Goal: Task Accomplishment & Management: Use online tool/utility

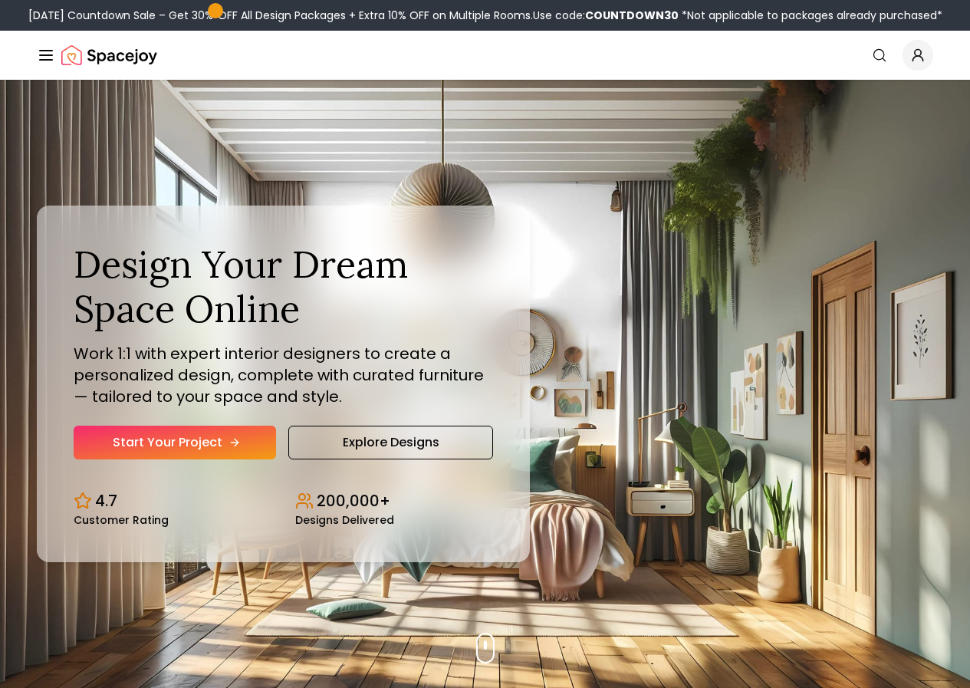
click at [164, 459] on link "Start Your Project" at bounding box center [175, 443] width 202 height 34
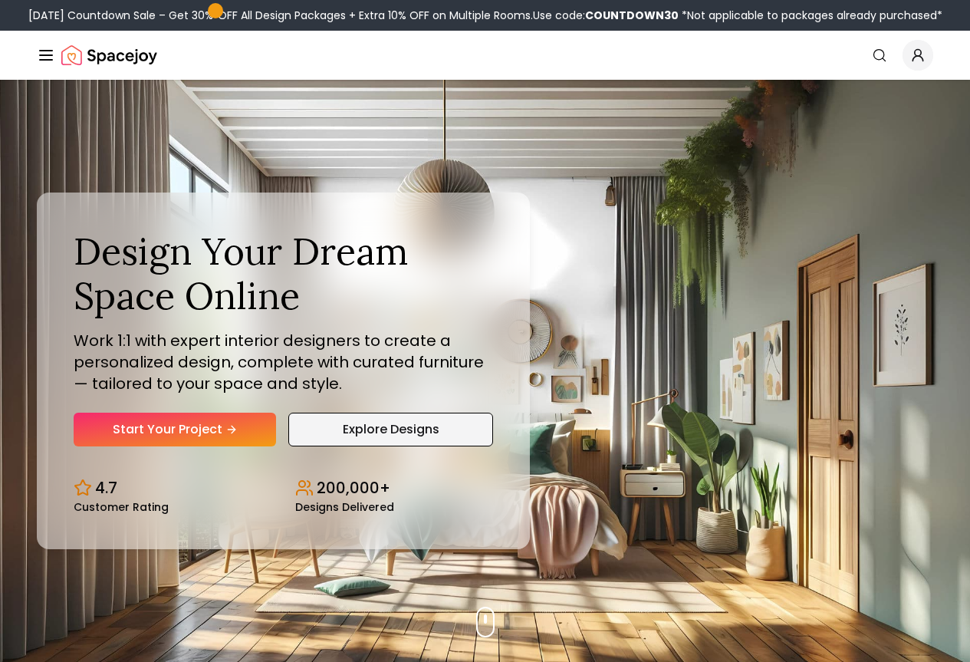
click at [353, 446] on link "Explore Designs" at bounding box center [390, 430] width 204 height 34
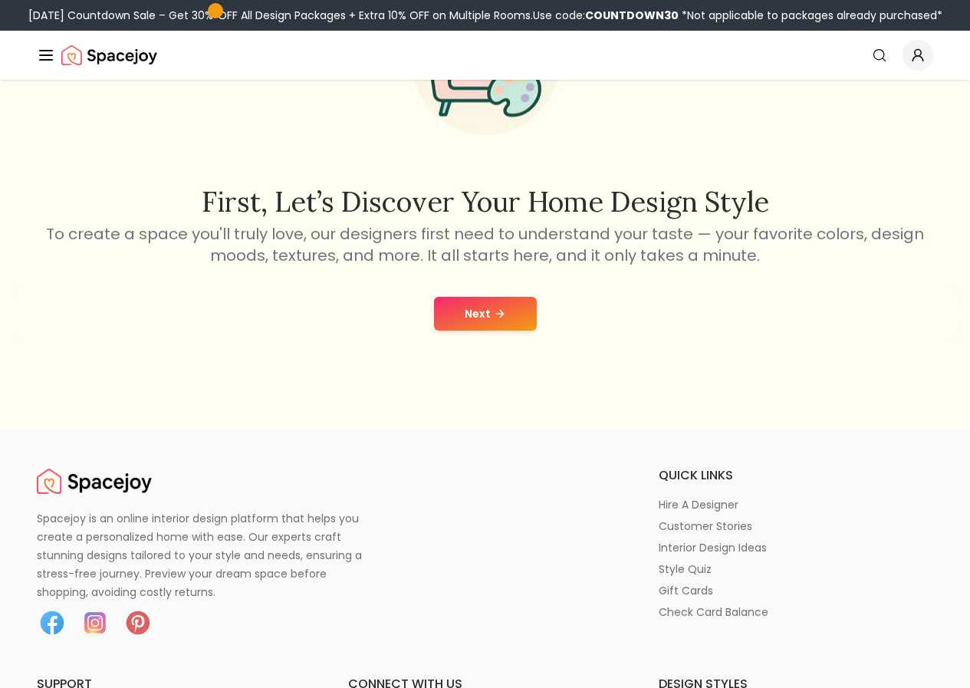
scroll to position [230, 0]
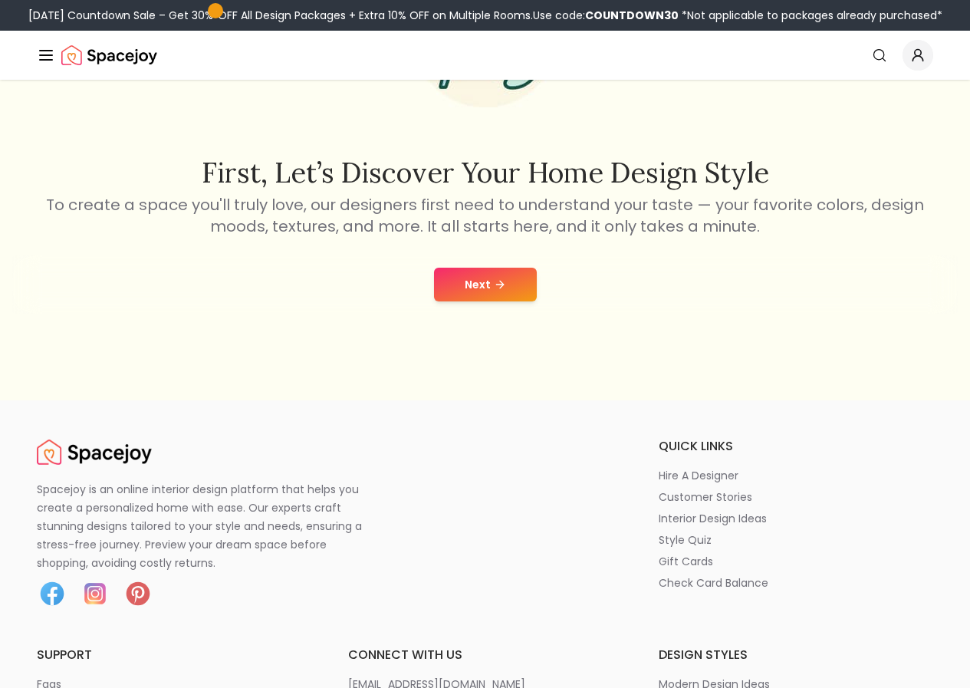
click at [494, 288] on icon at bounding box center [500, 284] width 12 height 12
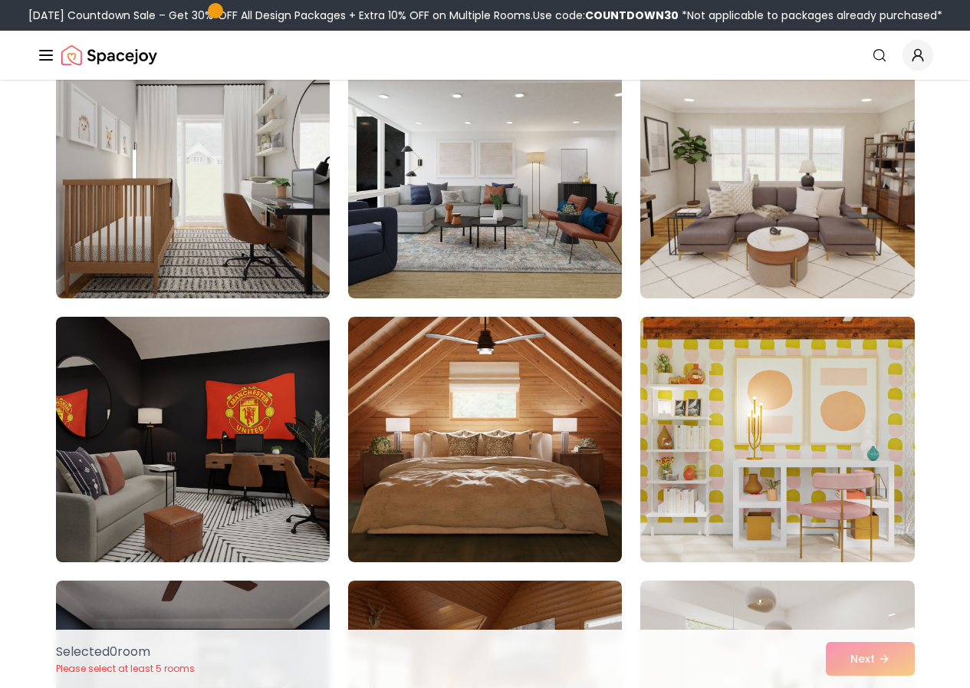
scroll to position [1150, 0]
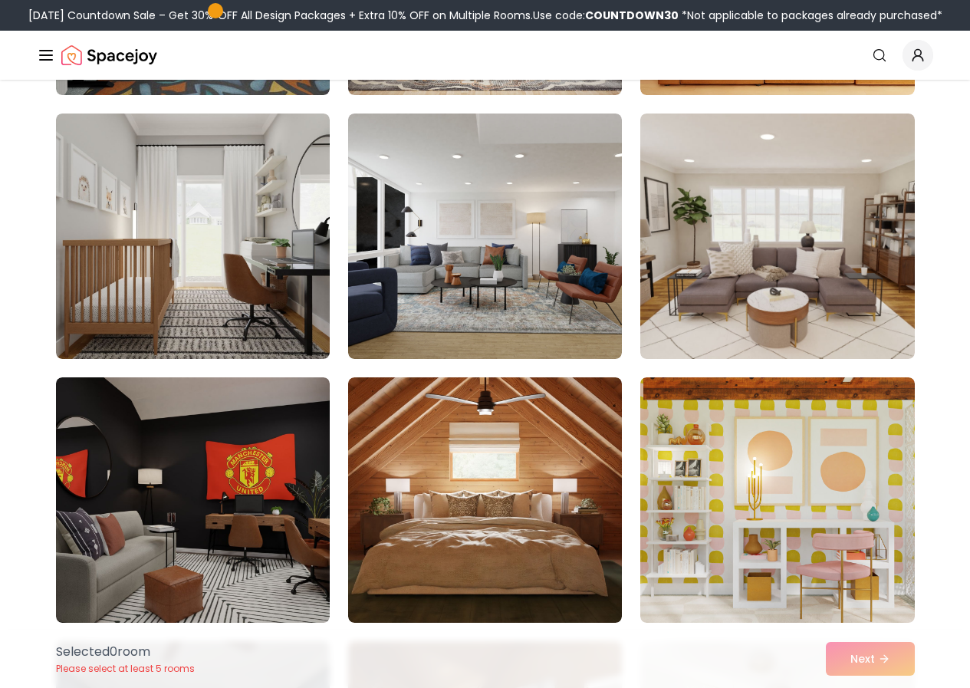
click at [0, 0] on link "AI Design" at bounding box center [0, 0] width 0 height 0
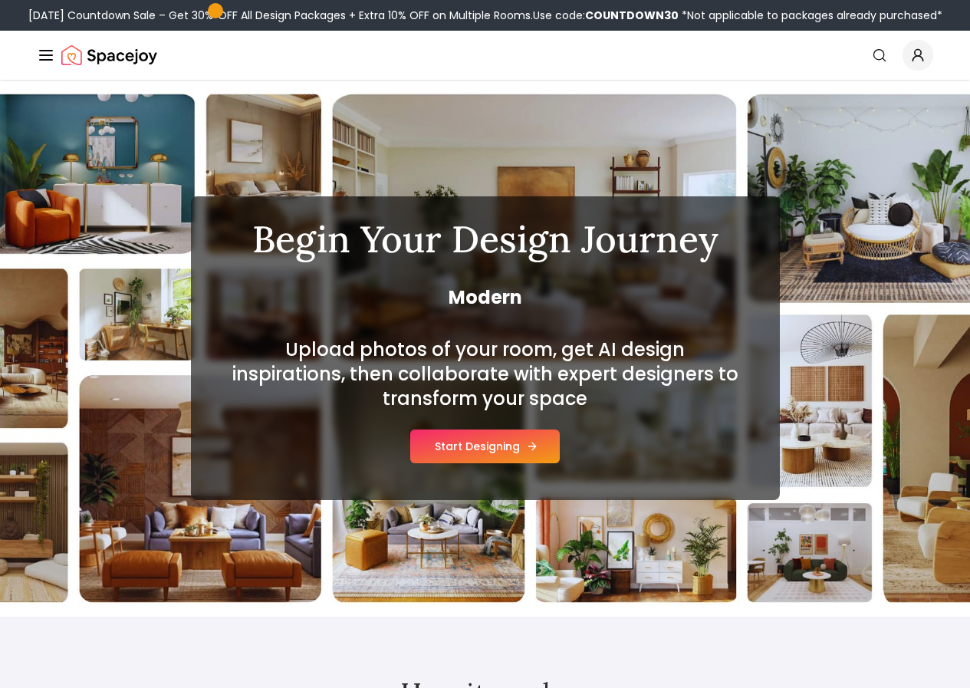
click at [477, 449] on button "Start Designing" at bounding box center [485, 446] width 150 height 34
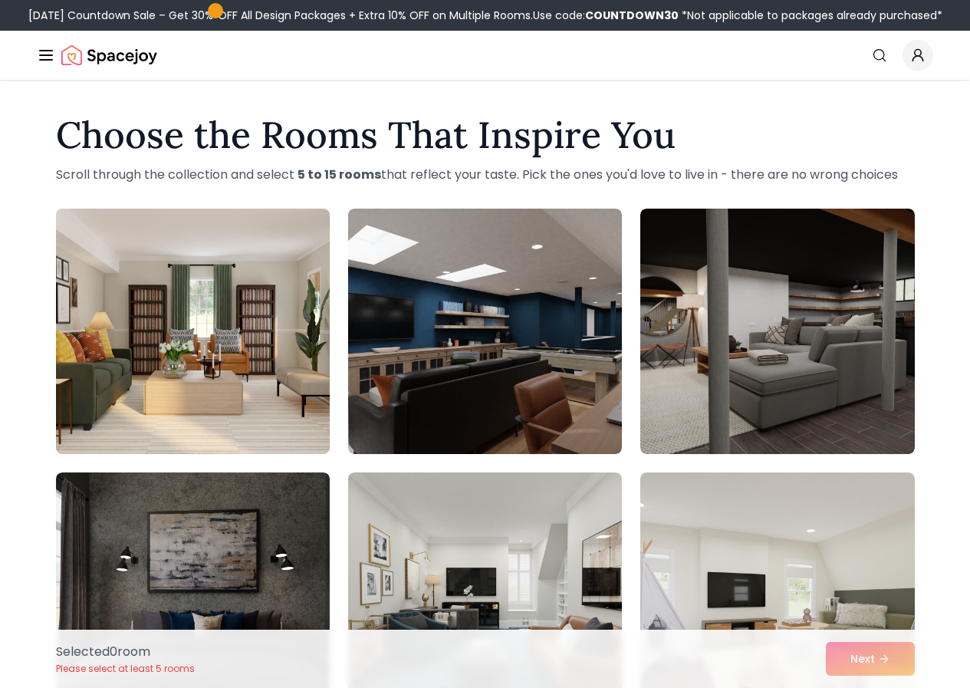
click at [227, 392] on img at bounding box center [193, 331] width 288 height 258
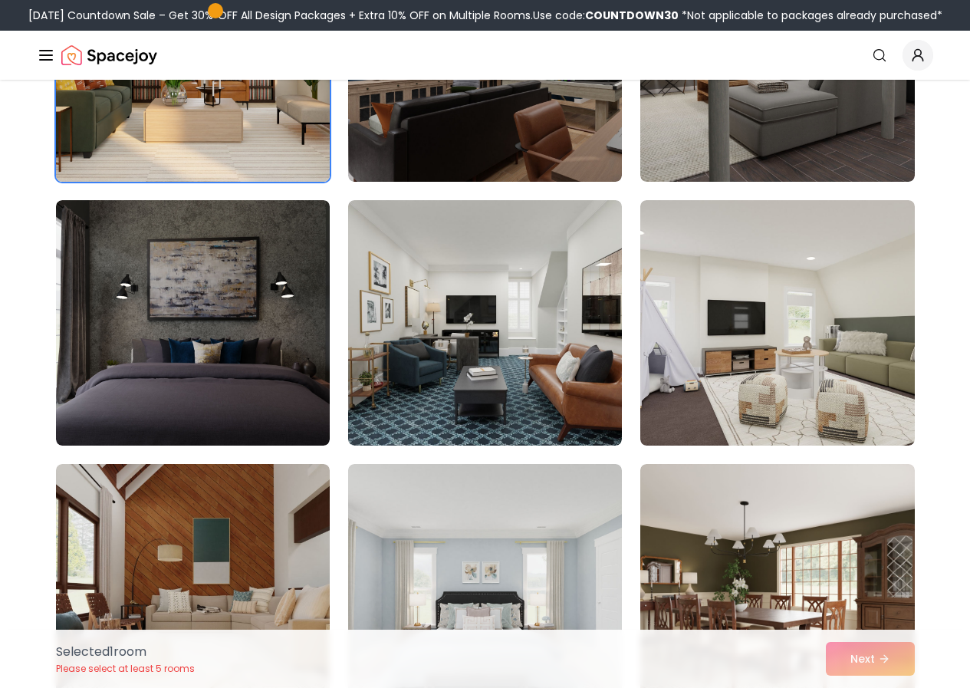
scroll to position [307, 0]
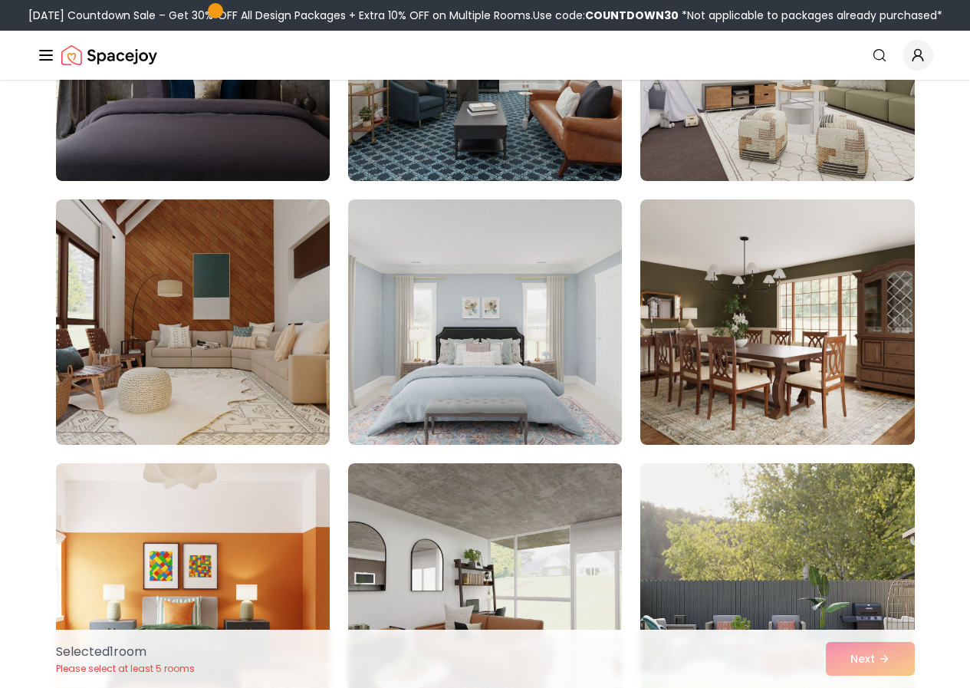
click at [227, 392] on img at bounding box center [193, 321] width 274 height 245
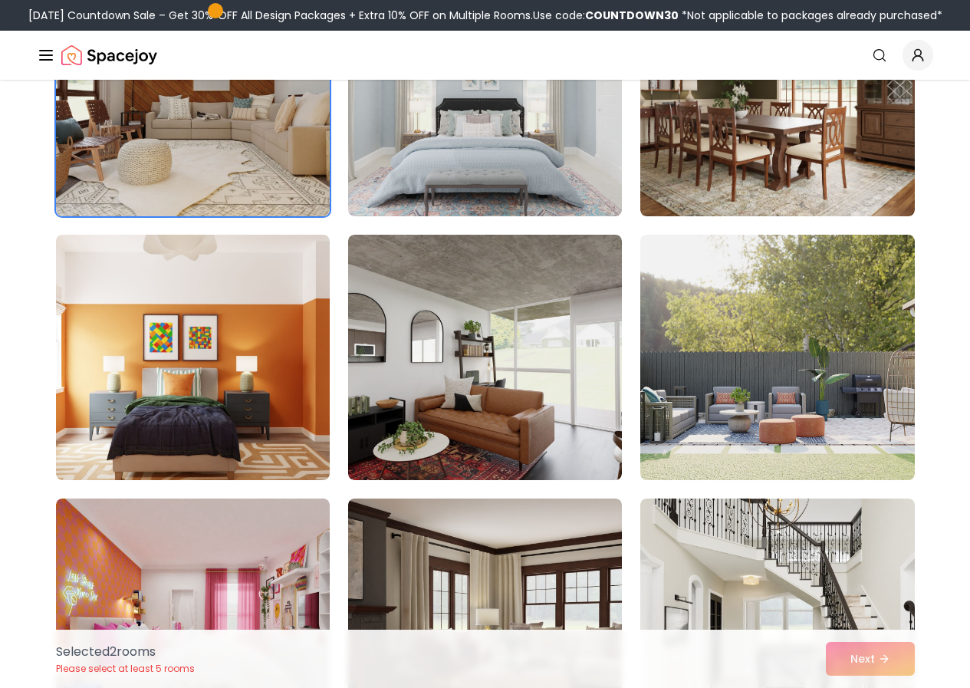
scroll to position [767, 0]
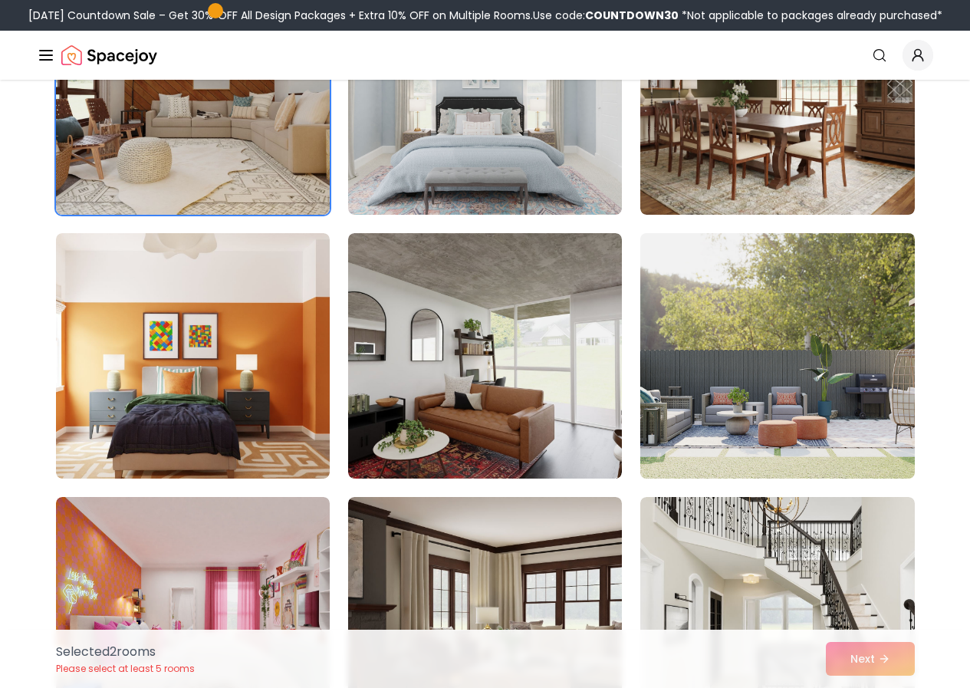
click at [702, 429] on img at bounding box center [777, 356] width 288 height 258
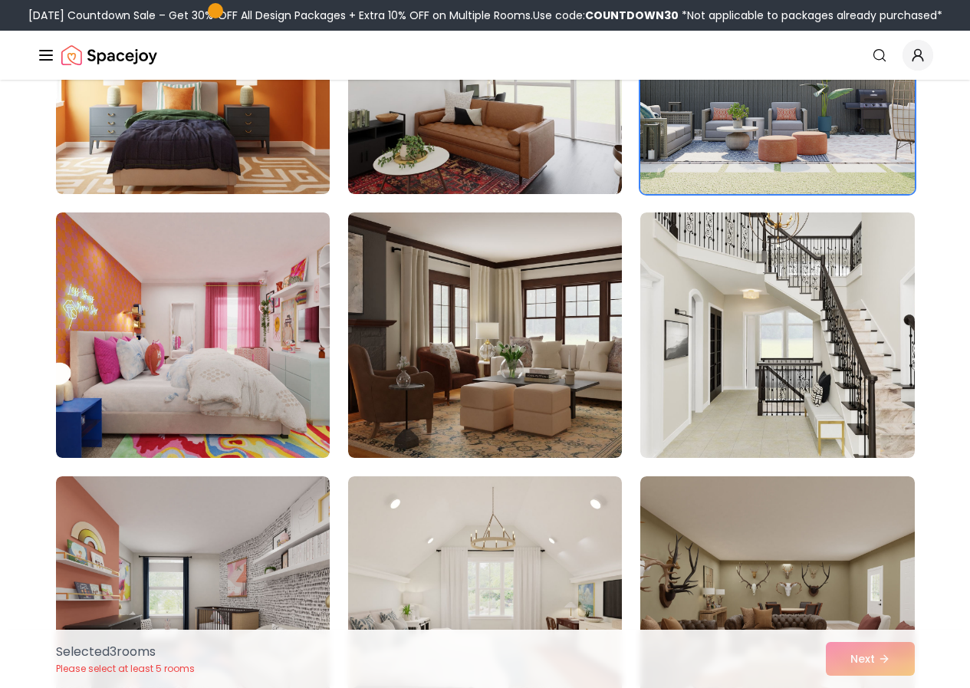
scroll to position [1150, 0]
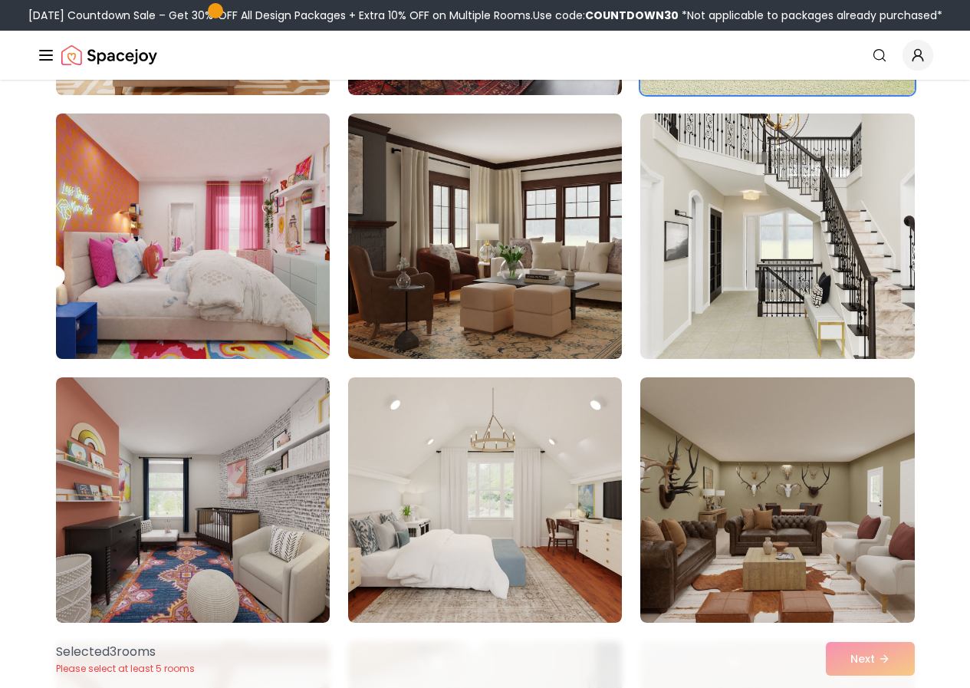
click at [222, 318] on img at bounding box center [193, 236] width 288 height 258
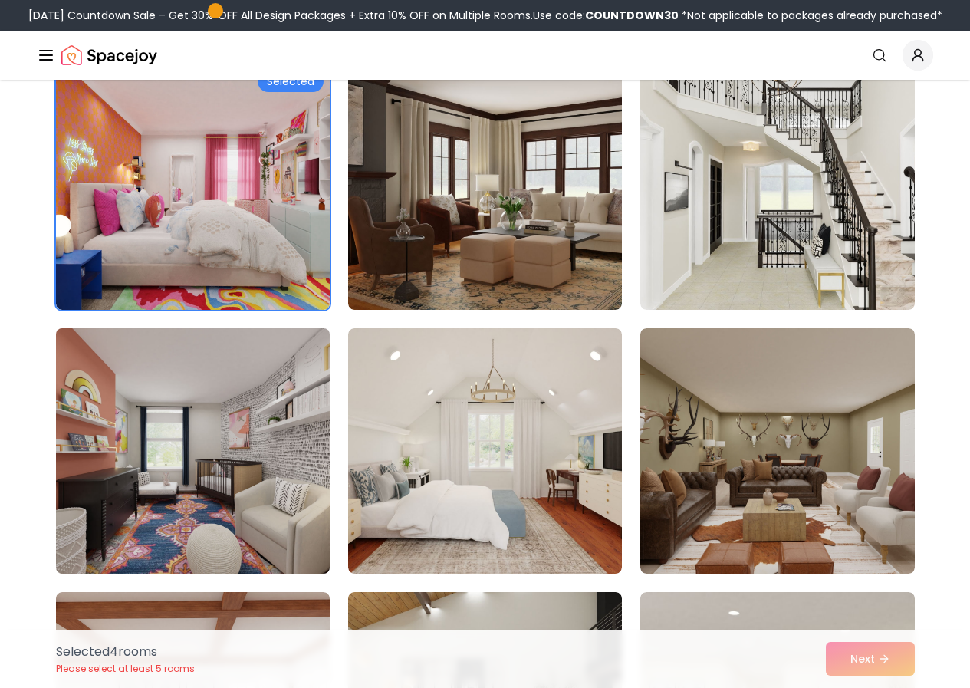
scroll to position [1227, 0]
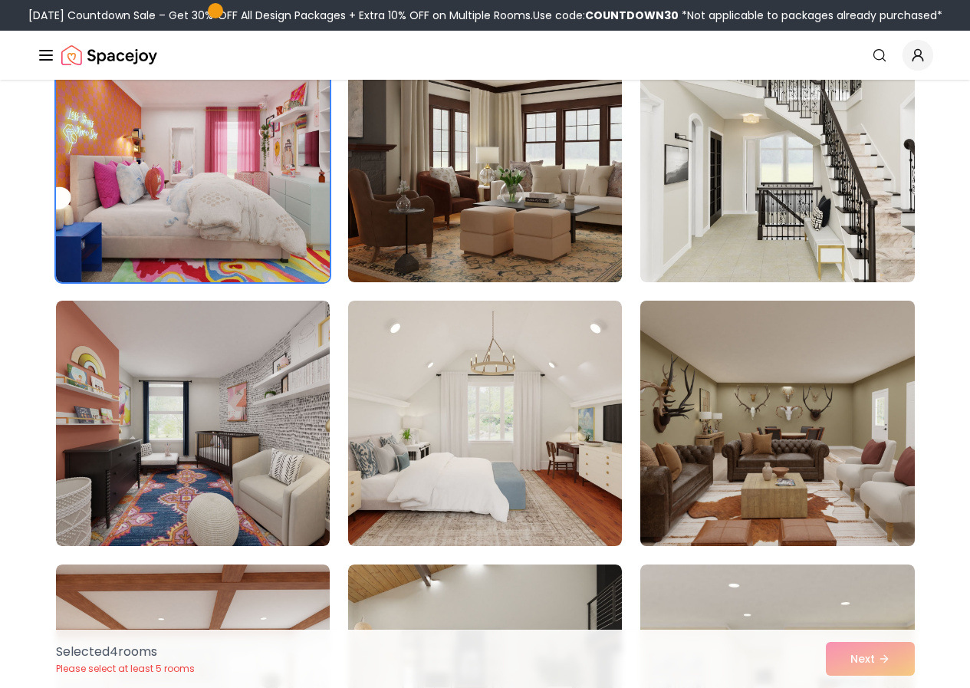
click at [660, 386] on img at bounding box center [777, 423] width 288 height 258
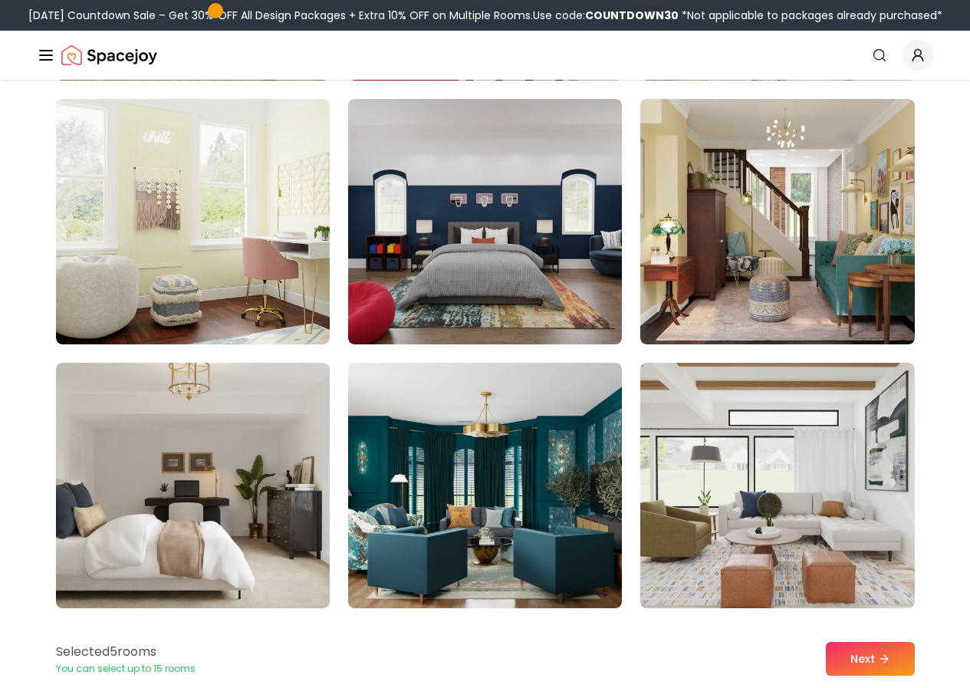
scroll to position [2224, 0]
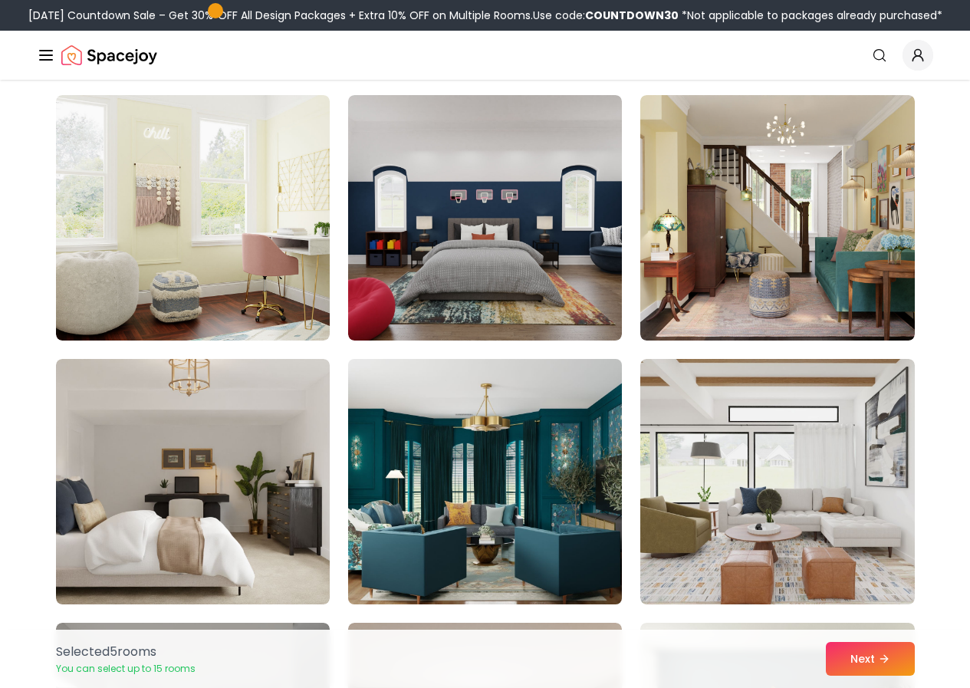
click at [571, 448] on img at bounding box center [485, 482] width 288 height 258
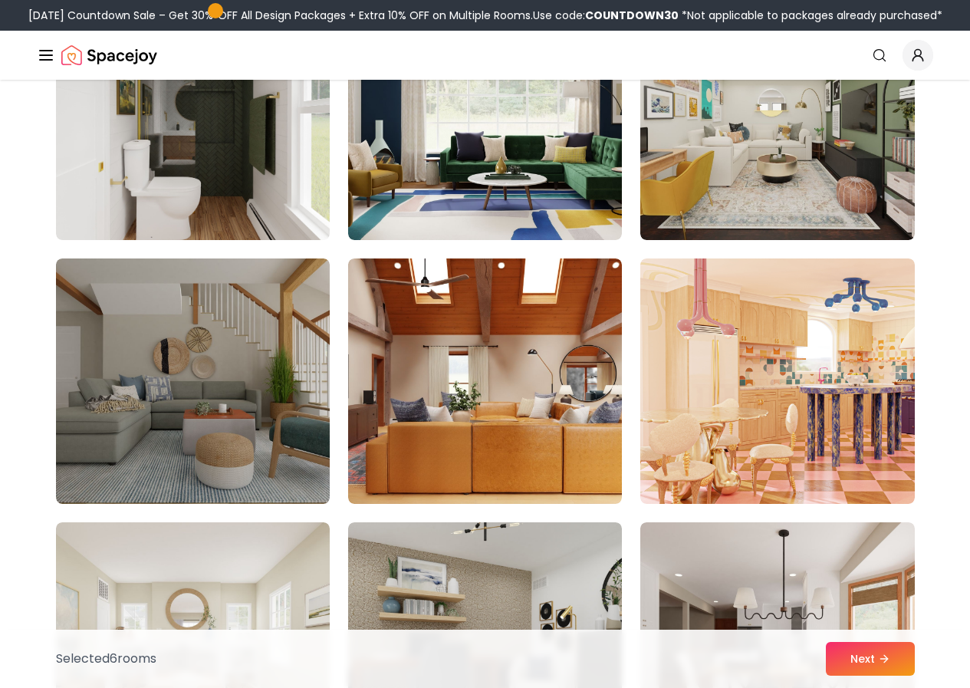
scroll to position [3911, 0]
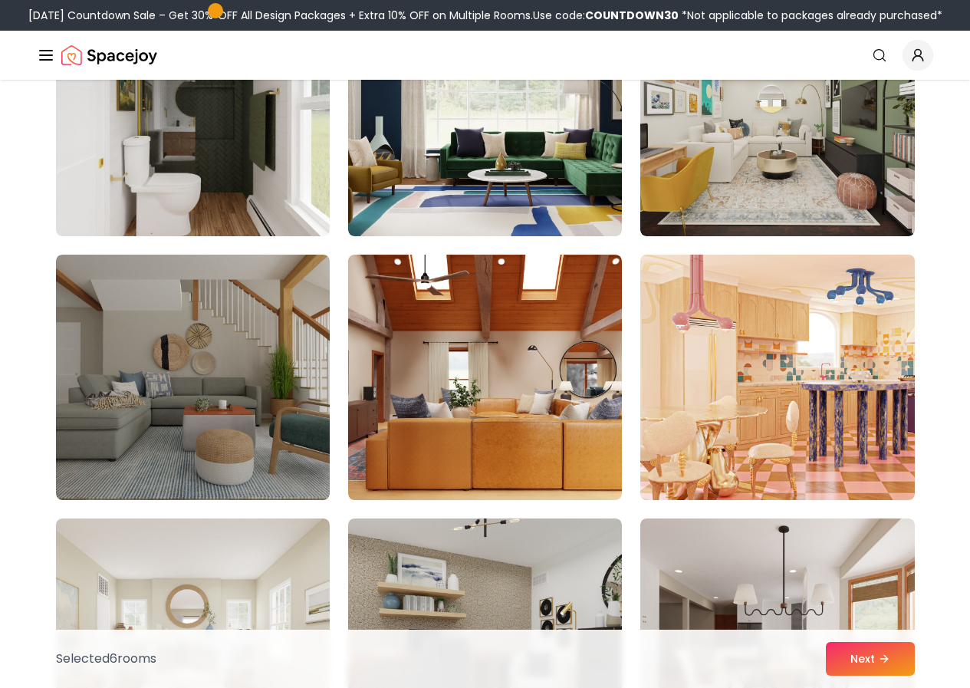
click at [708, 396] on img at bounding box center [777, 377] width 288 height 258
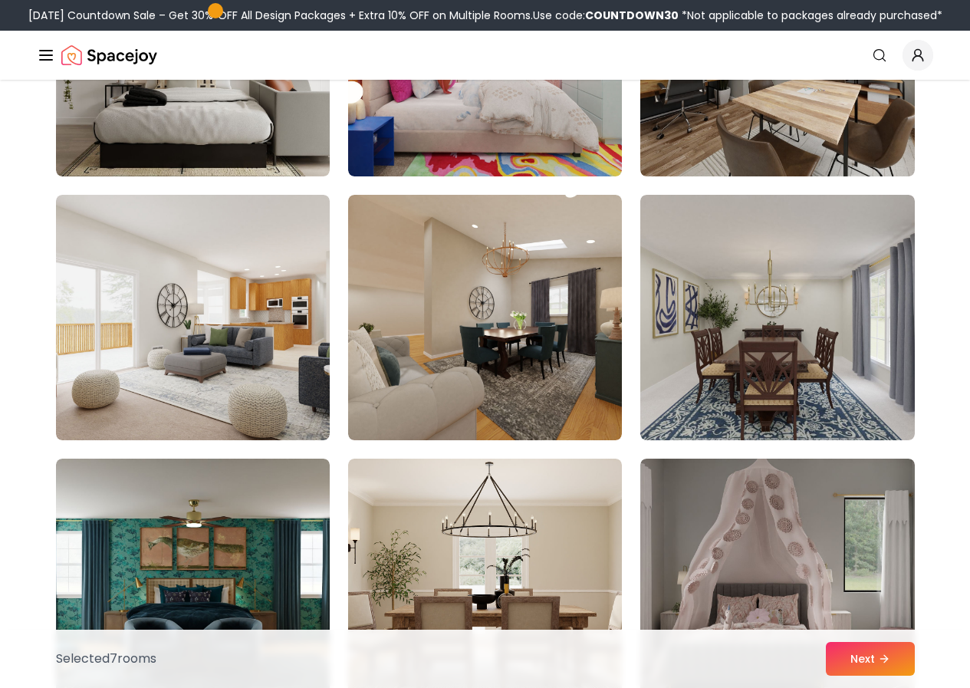
scroll to position [6441, 0]
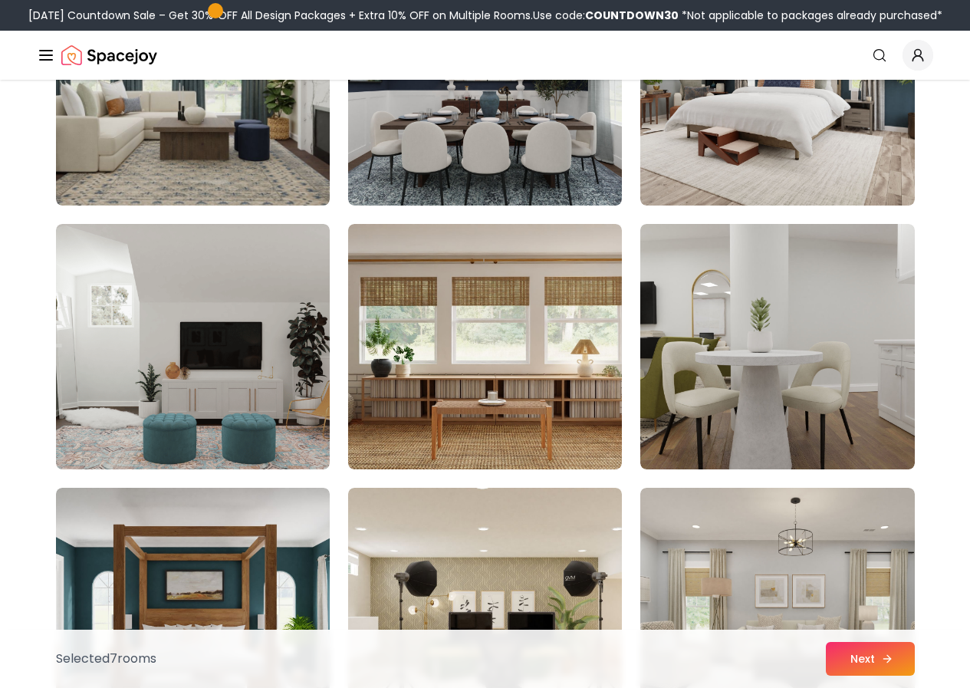
click at [833, 643] on button "Next" at bounding box center [870, 659] width 89 height 34
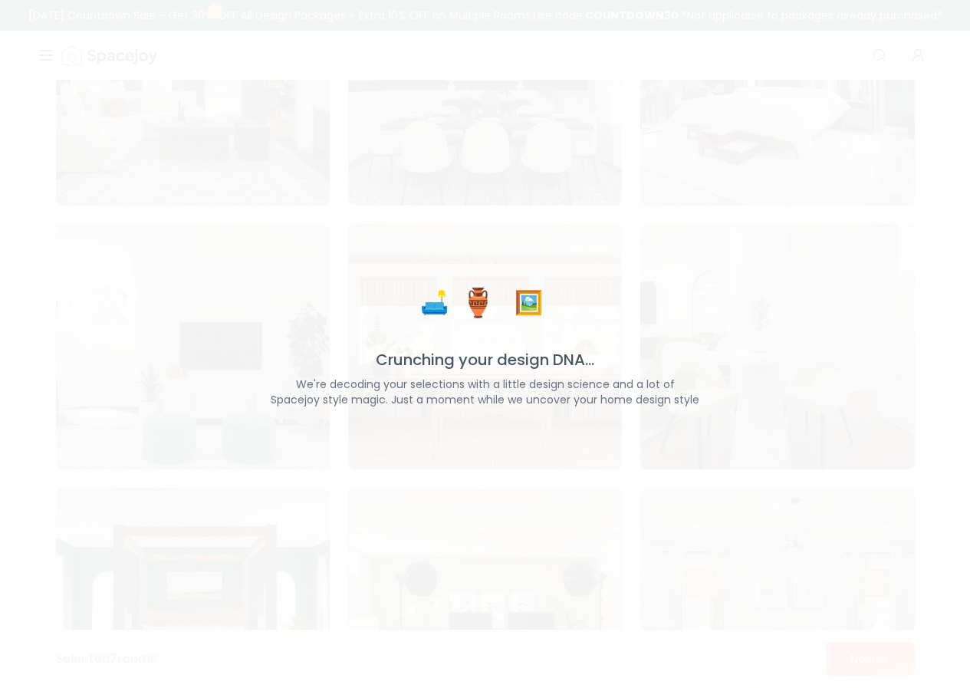
scroll to position [7898, 0]
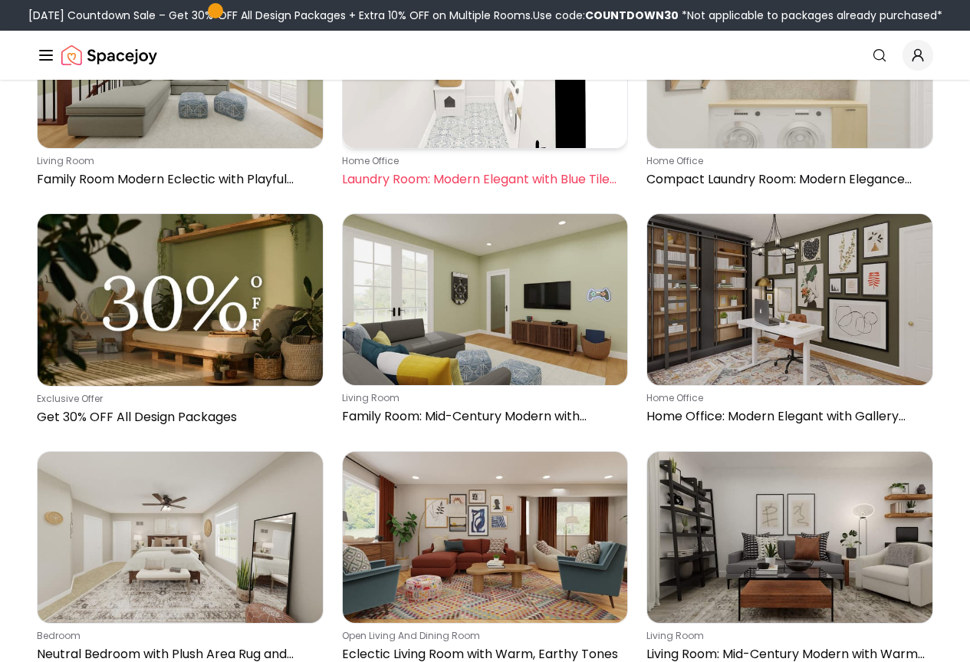
scroll to position [690, 0]
